Goal: Entertainment & Leisure: Consume media (video, audio)

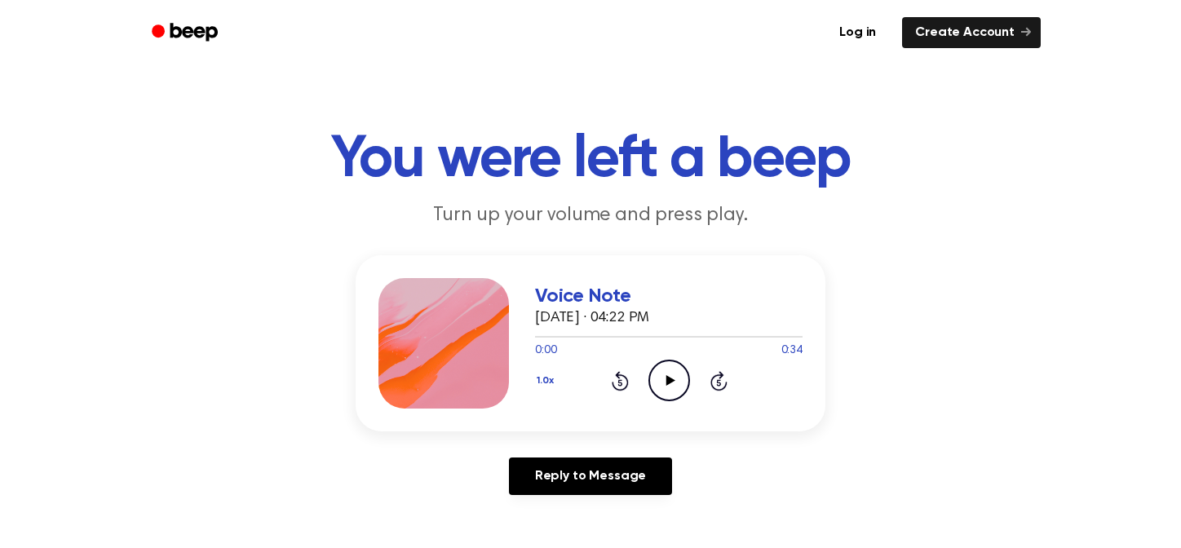
click at [682, 387] on icon "Play Audio" at bounding box center [670, 381] width 42 height 42
click at [681, 385] on icon "Play Audio" at bounding box center [670, 381] width 42 height 42
click at [681, 385] on icon "Pause Audio" at bounding box center [670, 381] width 42 height 42
click at [668, 379] on icon at bounding box center [670, 380] width 9 height 11
click at [671, 374] on icon "Pause Audio" at bounding box center [670, 381] width 42 height 42
